Goal: Find specific page/section: Find specific page/section

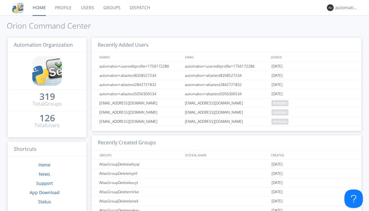
click at [139, 8] on link "Dispatch" at bounding box center [140, 7] width 30 height 15
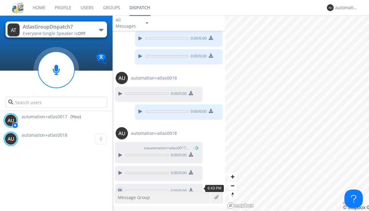
scroll to position [395, 0]
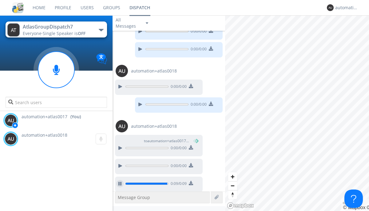
click at [120, 181] on div at bounding box center [119, 183] width 7 height 7
click at [345, 8] on div "automation+atlas0017" at bounding box center [347, 8] width 23 height 6
